Goal: Information Seeking & Learning: Learn about a topic

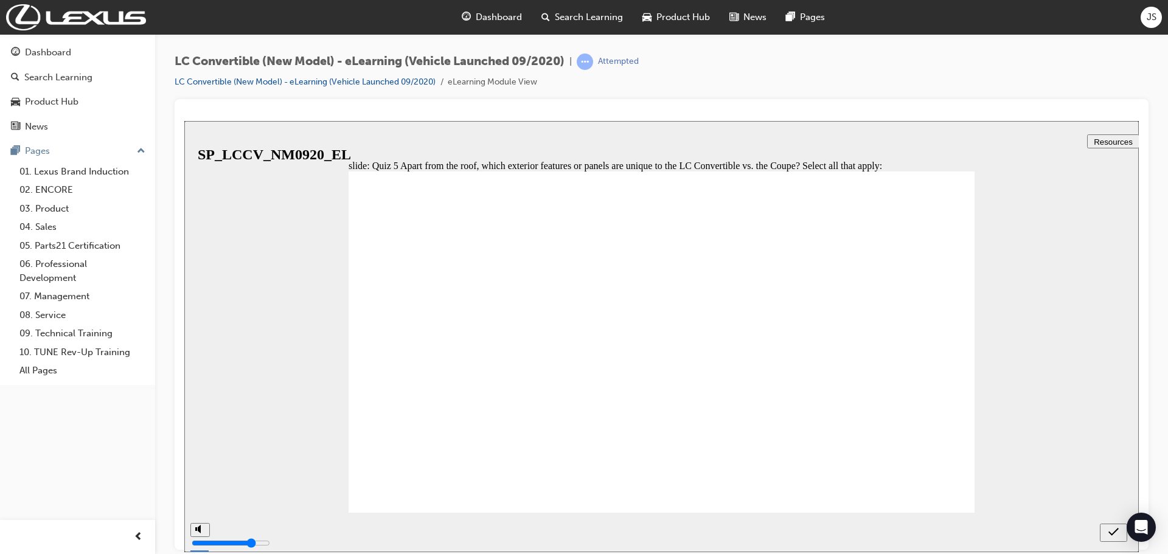
radio input "true"
click at [1115, 530] on icon "submit" at bounding box center [1114, 531] width 10 height 11
